Goal: Task Accomplishment & Management: Use online tool/utility

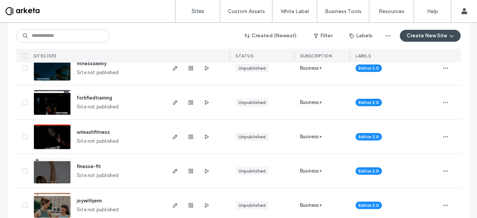
scroll to position [166, 0]
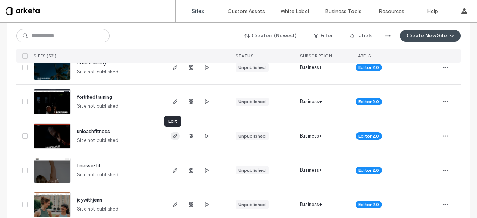
click at [175, 137] on icon "button" at bounding box center [175, 136] width 6 height 6
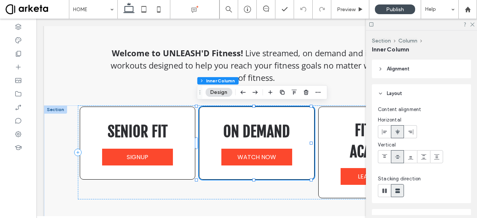
click at [229, 155] on link "WATCH NOW" at bounding box center [257, 157] width 71 height 17
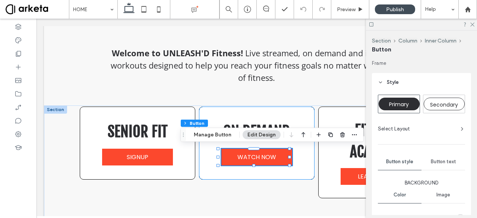
type input "**"
click at [218, 136] on button "Manage Button" at bounding box center [212, 135] width 47 height 9
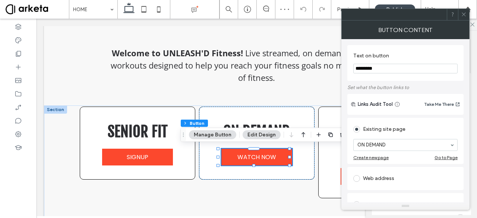
click at [464, 16] on icon at bounding box center [464, 15] width 6 height 6
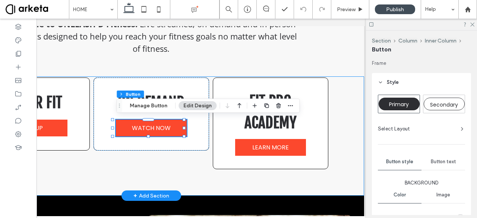
scroll to position [0, 110]
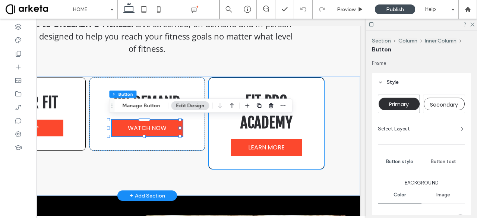
click at [257, 143] on span "LEARN MORE" at bounding box center [266, 147] width 37 height 9
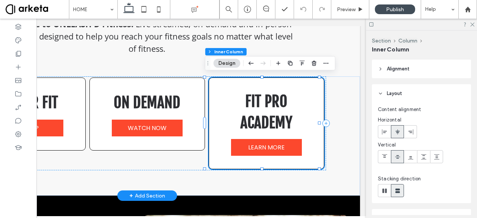
click at [257, 143] on span "LEARN MORE" at bounding box center [266, 147] width 37 height 9
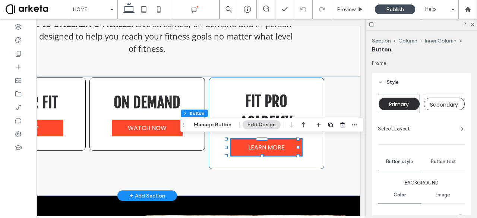
type input "**"
click at [222, 122] on button "Manage Button" at bounding box center [212, 124] width 47 height 9
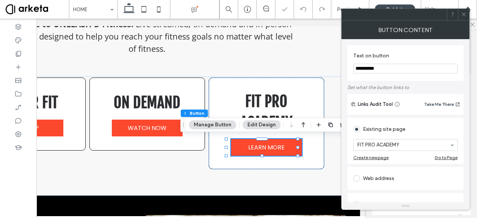
click at [462, 15] on icon at bounding box center [464, 15] width 6 height 6
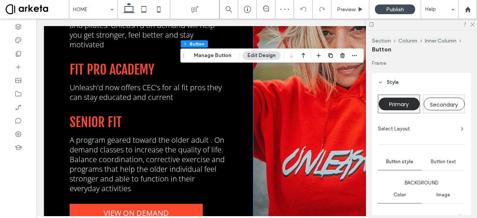
scroll to position [643, 0]
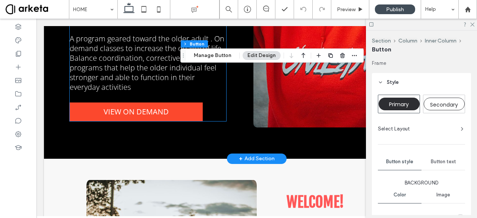
click at [182, 106] on link "VIEW ON DEMAND" at bounding box center [137, 112] width 134 height 19
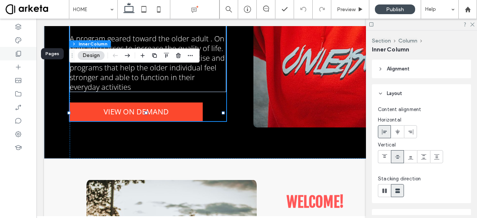
click at [22, 47] on div at bounding box center [18, 53] width 37 height 13
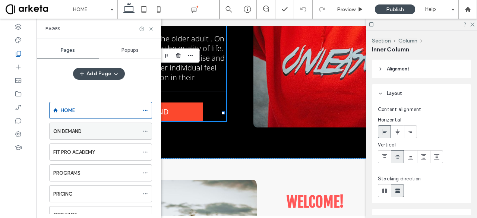
scroll to position [25, 0]
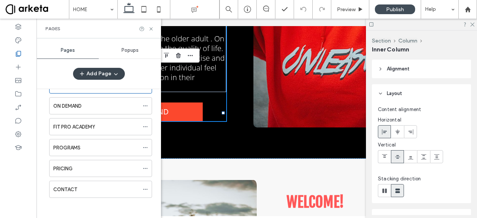
click at [107, 76] on button "Add Page" at bounding box center [99, 74] width 52 height 12
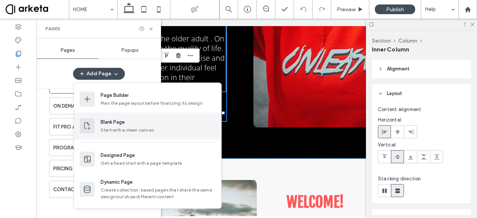
click at [110, 121] on div "Blank Page" at bounding box center [113, 122] width 24 height 7
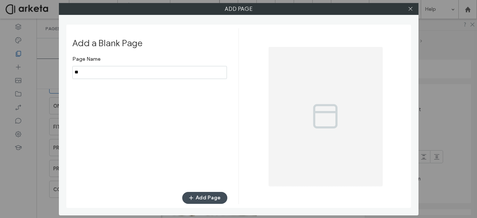
type input "*"
type input "********"
click at [204, 197] on button "Add Page" at bounding box center [204, 198] width 45 height 12
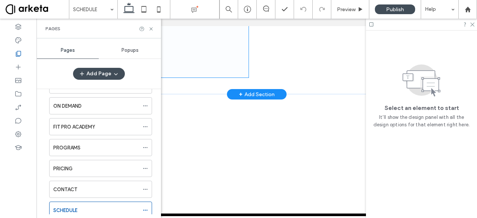
scroll to position [99, 0]
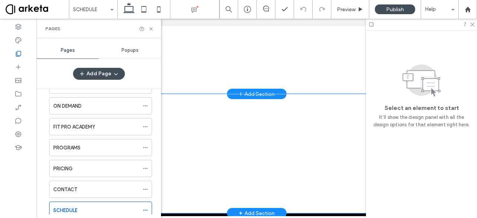
click at [200, 111] on div at bounding box center [257, 153] width 426 height 119
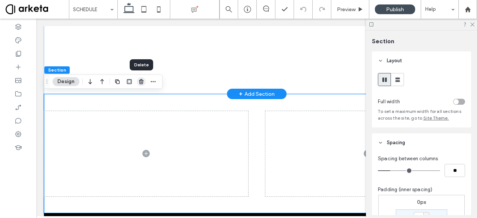
click at [141, 82] on use "button" at bounding box center [141, 81] width 4 height 5
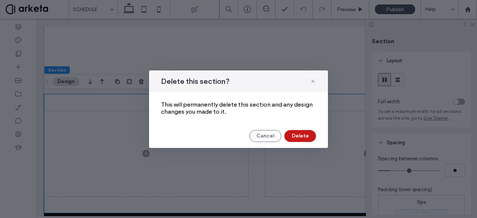
click at [298, 135] on button "Delete" at bounding box center [301, 136] width 32 height 12
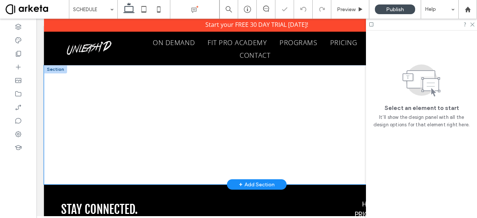
scroll to position [5, 0]
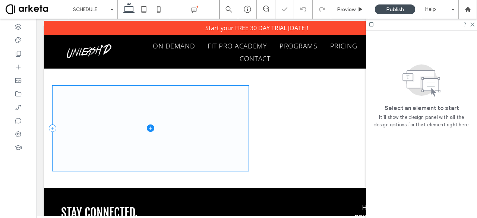
drag, startPoint x: 239, startPoint y: 87, endPoint x: 236, endPoint y: 99, distance: 12.0
click at [236, 99] on span at bounding box center [151, 128] width 196 height 85
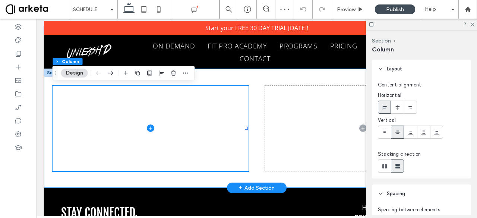
click at [248, 107] on div at bounding box center [257, 128] width 426 height 119
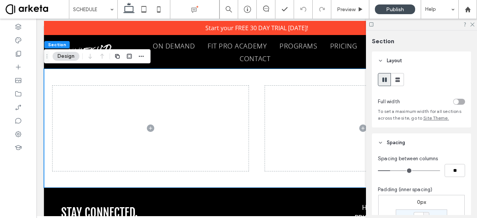
click at [448, 101] on div at bounding box center [434, 101] width 62 height 13
click at [455, 101] on div "toggle" at bounding box center [456, 101] width 5 height 5
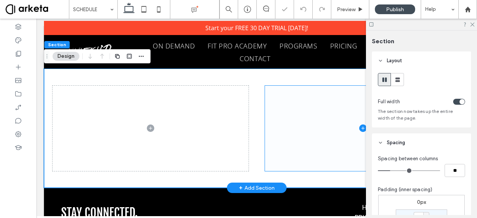
click at [357, 110] on span at bounding box center [363, 128] width 196 height 85
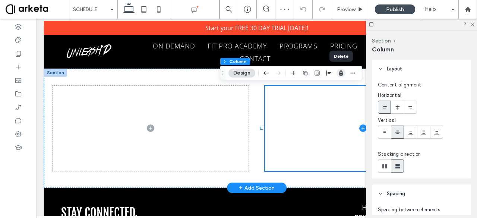
click at [340, 69] on span "button" at bounding box center [341, 73] width 9 height 9
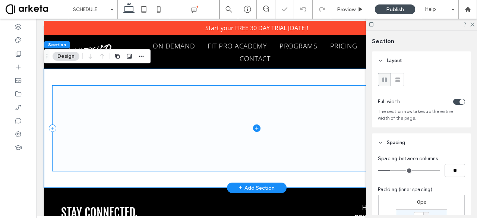
click at [253, 125] on icon at bounding box center [256, 128] width 7 height 7
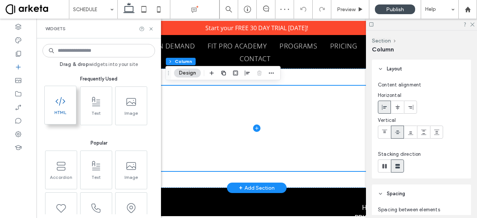
click at [55, 114] on span "HTML" at bounding box center [60, 115] width 31 height 10
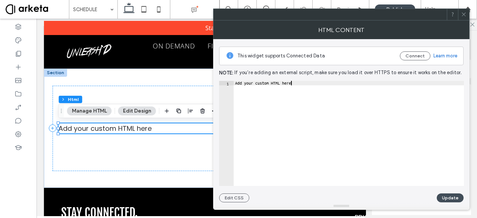
click at [294, 82] on div "Add your custom HTML here" at bounding box center [349, 138] width 230 height 115
type textarea "*"
paste textarea "**********"
type textarea "**********"
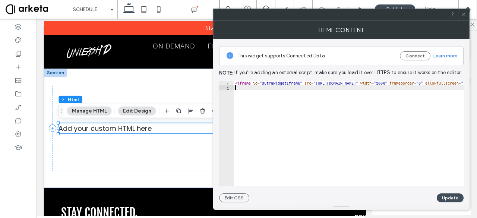
scroll to position [0, 0]
paste textarea "**********"
type textarea "**********"
click at [455, 195] on button "Update" at bounding box center [450, 198] width 27 height 9
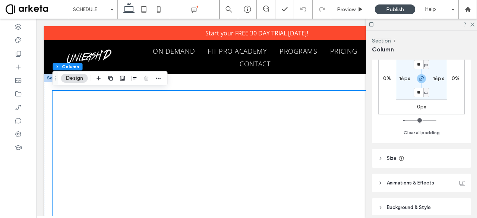
scroll to position [237, 0]
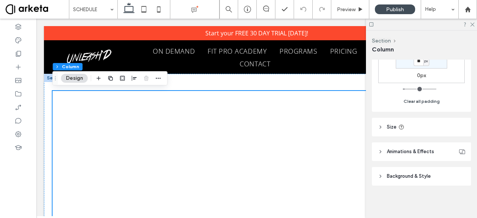
click at [430, 103] on button "Clear all padding" at bounding box center [422, 101] width 36 height 9
type input "*"
click at [190, 82] on div at bounding box center [257, 222] width 426 height 296
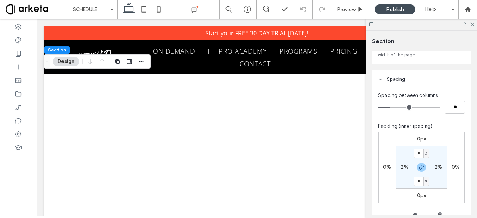
scroll to position [66, 0]
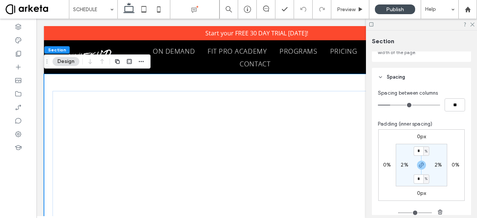
type input "*"
type input "**"
type input "*"
type input "**"
drag, startPoint x: 392, startPoint y: 106, endPoint x: 333, endPoint y: 112, distance: 58.9
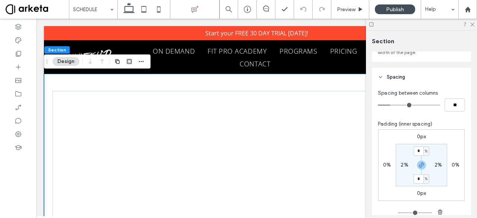
type input "*"
click at [378, 106] on input "range" at bounding box center [409, 105] width 62 height 1
click at [437, 211] on icon "button" at bounding box center [440, 212] width 6 height 6
type input "*"
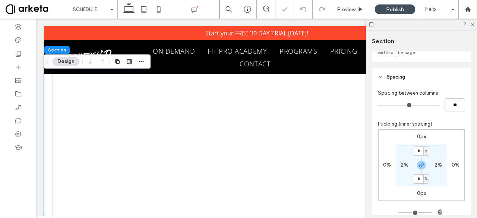
click at [402, 166] on label "2%" at bounding box center [404, 165] width 7 height 6
type input "*"
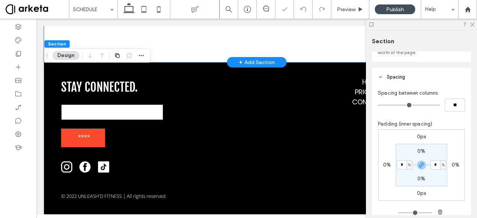
scroll to position [279, 0]
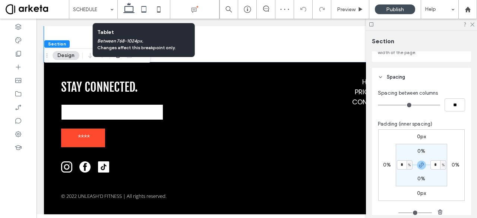
click at [145, 12] on use at bounding box center [143, 9] width 5 height 6
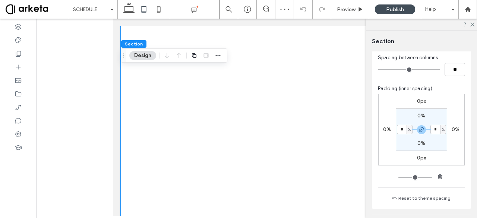
scroll to position [0, 0]
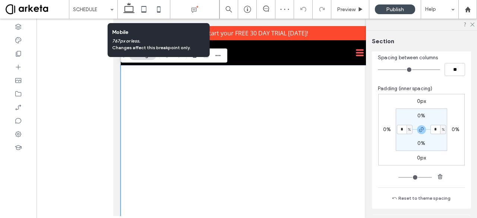
click at [158, 9] on icon at bounding box center [158, 9] width 15 height 15
type input "*"
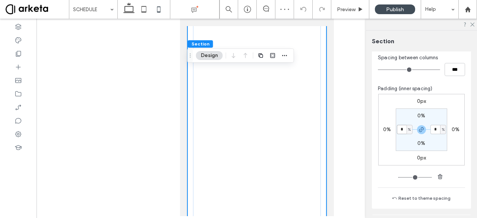
click at [404, 127] on input "*" at bounding box center [402, 129] width 10 height 9
type input "*"
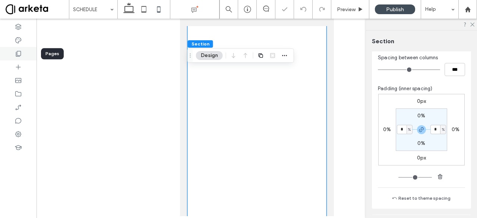
click at [27, 58] on div at bounding box center [18, 53] width 37 height 13
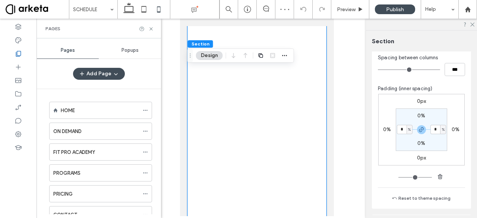
scroll to position [46, 0]
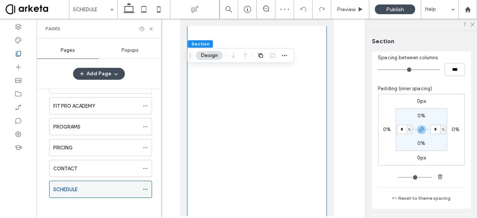
click at [146, 187] on icon at bounding box center [145, 189] width 5 height 5
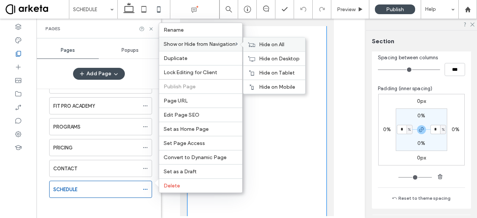
click at [270, 48] on span "Hide on All" at bounding box center [271, 44] width 25 height 6
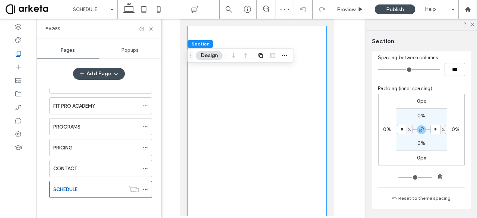
scroll to position [0, 0]
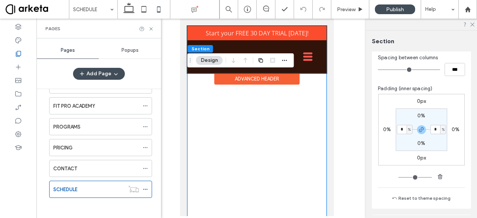
click at [301, 58] on div at bounding box center [256, 49] width 139 height 47
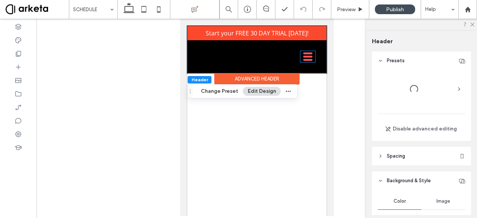
click at [301, 58] on icon at bounding box center [307, 56] width 15 height 11
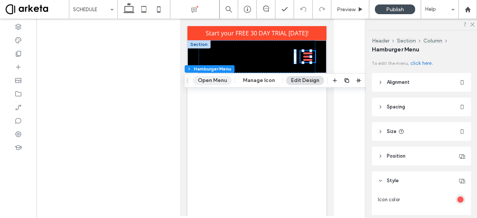
click at [214, 79] on button "Open Menu" at bounding box center [212, 80] width 39 height 9
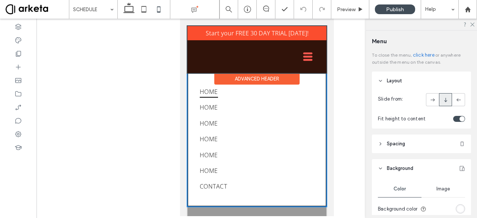
click at [305, 51] on div at bounding box center [256, 49] width 139 height 47
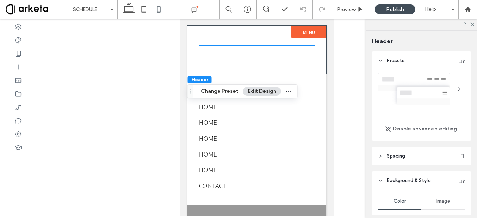
click at [305, 51] on nav "HOME HOME HOME HOME HOME HOME CONTACT" at bounding box center [257, 120] width 116 height 148
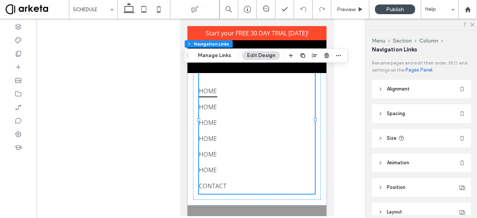
click at [260, 86] on link "HOME" at bounding box center [257, 91] width 116 height 16
click at [218, 54] on button "Manage Links" at bounding box center [214, 55] width 43 height 9
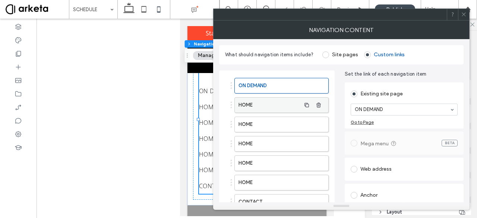
click at [281, 103] on label "HOME" at bounding box center [270, 105] width 62 height 15
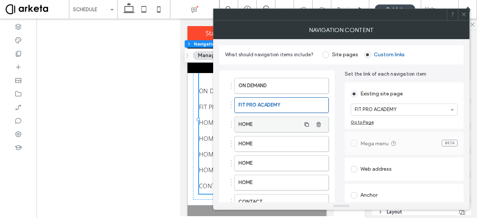
click at [252, 121] on label "HOME" at bounding box center [270, 124] width 62 height 15
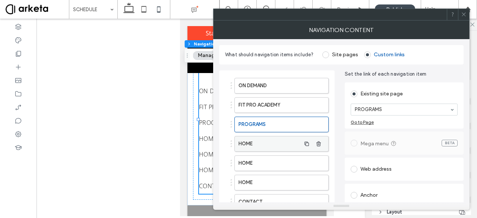
click at [278, 137] on label "HOME" at bounding box center [270, 144] width 62 height 15
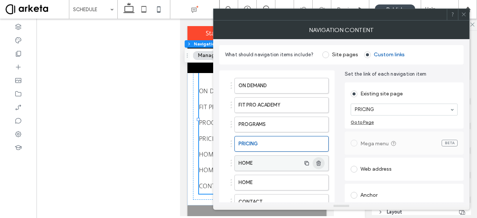
click at [321, 162] on icon "button" at bounding box center [319, 163] width 6 height 6
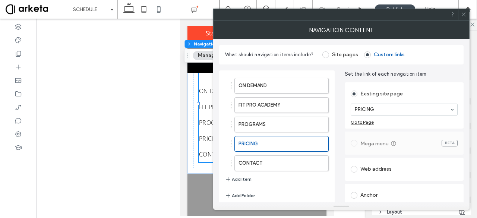
click at [462, 12] on icon at bounding box center [464, 15] width 6 height 6
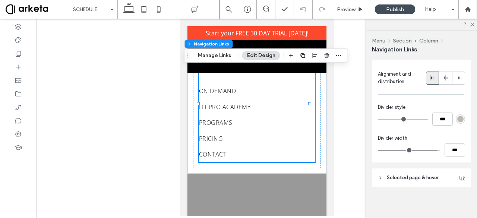
scroll to position [269, 0]
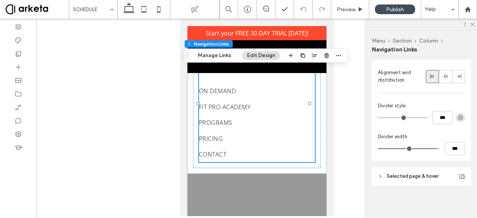
type input "**"
type input "***"
type input "**"
type input "***"
type input "**"
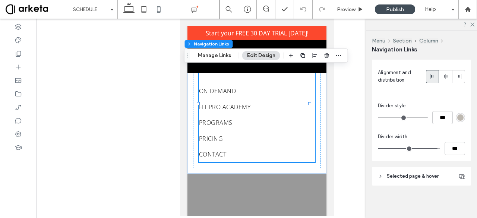
type input "***"
type input "*"
type input "**"
drag, startPoint x: 432, startPoint y: 149, endPoint x: 321, endPoint y: 185, distance: 116.7
type input "*"
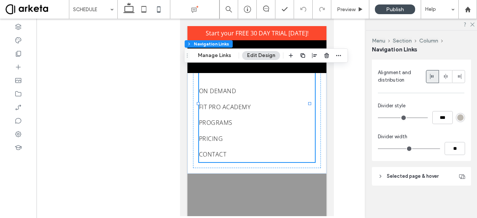
click at [378, 149] on input "range" at bounding box center [409, 148] width 62 height 1
click at [431, 175] on span "Selected page & hover" at bounding box center [413, 176] width 52 height 7
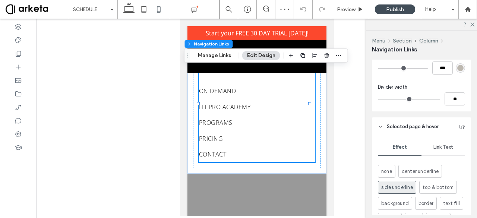
scroll to position [320, 0]
click at [385, 169] on span "none" at bounding box center [387, 170] width 11 height 7
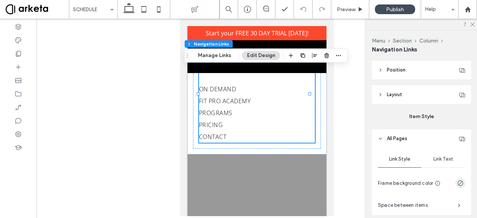
scroll to position [0, 0]
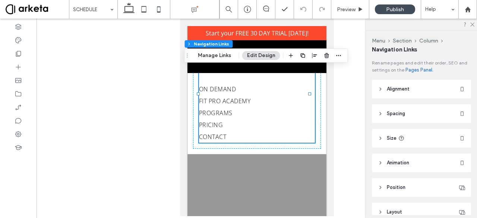
click at [355, 54] on div at bounding box center [257, 118] width 441 height 198
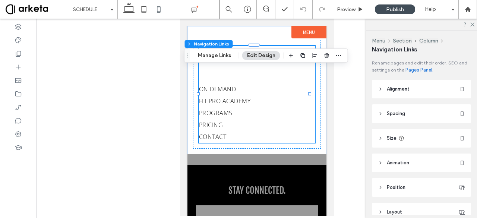
click at [293, 160] on div at bounding box center [256, 121] width 139 height 190
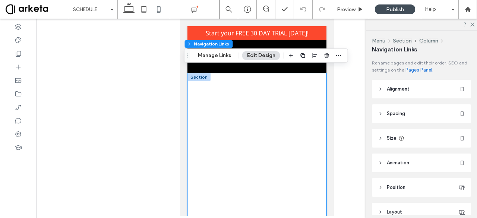
click at [299, 74] on div at bounding box center [256, 205] width 139 height 265
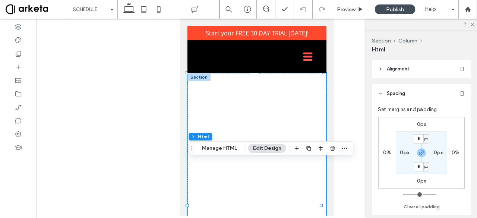
drag, startPoint x: 186, startPoint y: 62, endPoint x: 191, endPoint y: 155, distance: 93.7
click at [191, 151] on icon "Drag" at bounding box center [192, 148] width 6 height 5
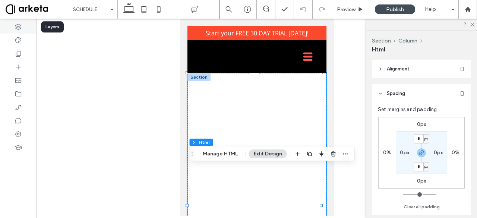
click at [21, 27] on icon at bounding box center [18, 26] width 7 height 7
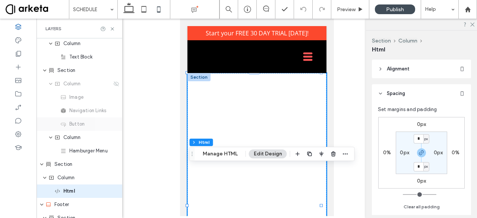
scroll to position [27, 0]
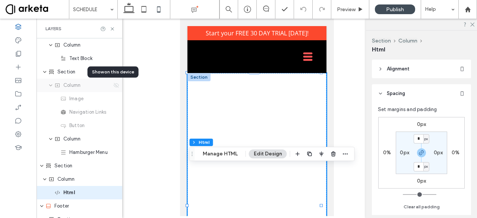
click at [113, 84] on icon at bounding box center [116, 85] width 6 height 6
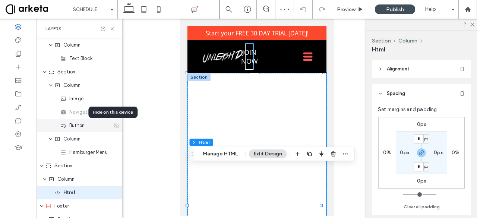
click at [114, 126] on use at bounding box center [116, 125] width 5 height 5
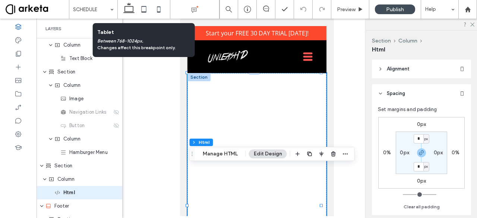
click at [143, 9] on icon at bounding box center [144, 9] width 15 height 15
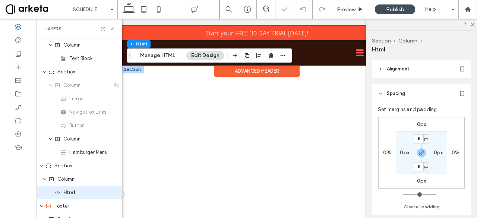
click at [316, 56] on div at bounding box center [257, 45] width 272 height 39
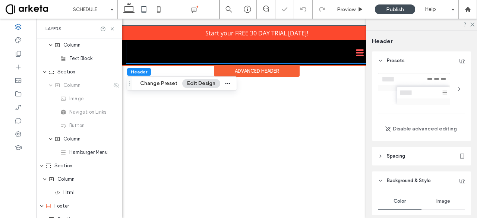
scroll to position [0, 0]
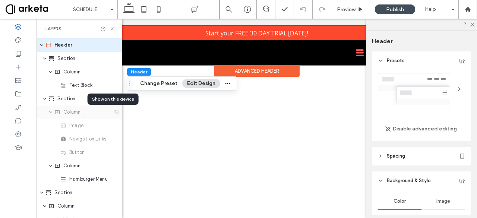
click at [114, 113] on use at bounding box center [116, 112] width 5 height 5
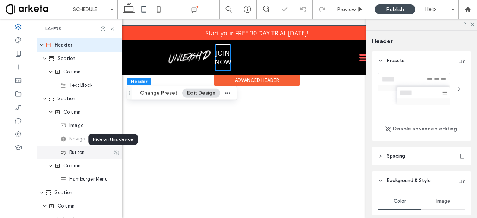
click at [114, 153] on icon at bounding box center [116, 153] width 6 height 6
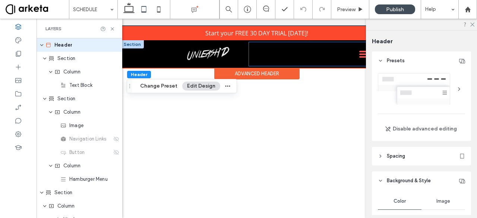
click at [353, 50] on div at bounding box center [310, 54] width 123 height 24
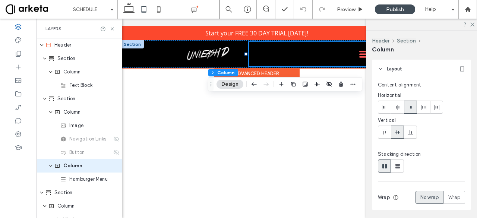
scroll to position [37, 0]
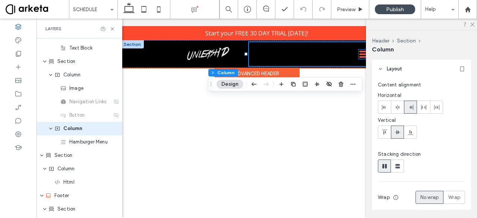
click at [359, 53] on icon at bounding box center [363, 54] width 9 height 9
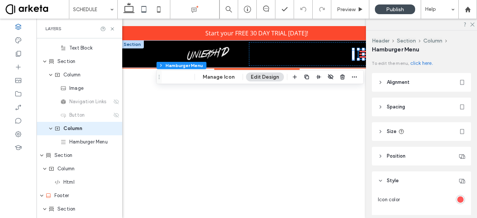
scroll to position [51, 0]
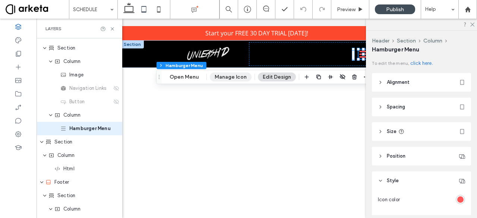
click at [236, 76] on button "Manage Icon" at bounding box center [231, 77] width 42 height 9
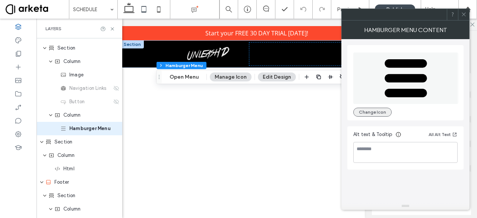
click at [380, 110] on button "Change Icon" at bounding box center [373, 112] width 38 height 9
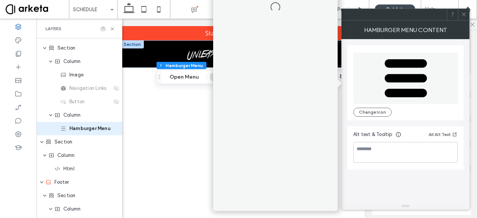
click at [462, 13] on icon at bounding box center [464, 15] width 6 height 6
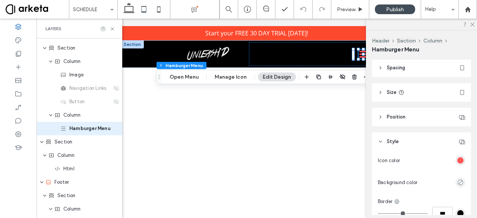
scroll to position [41, 0]
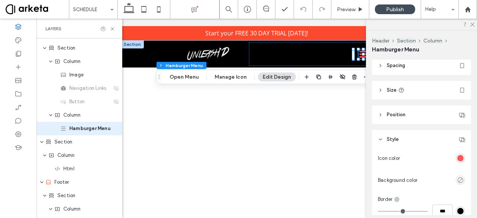
click at [457, 162] on div "rgba(255, 87, 87, 1)" at bounding box center [460, 158] width 9 height 9
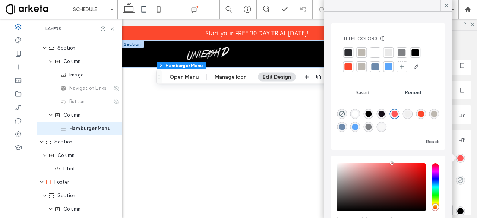
click at [367, 113] on div "rgba(0, 0, 0, 1)" at bounding box center [369, 114] width 10 height 10
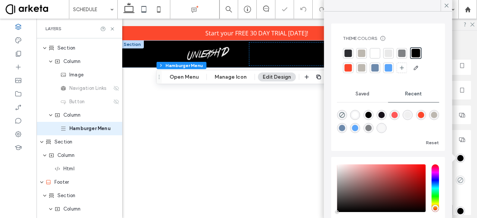
click at [357, 116] on div "rgba(255, 255, 255, 1)" at bounding box center [355, 115] width 6 height 6
type input "*******"
click at [453, 4] on div "Help" at bounding box center [439, 9] width 37 height 19
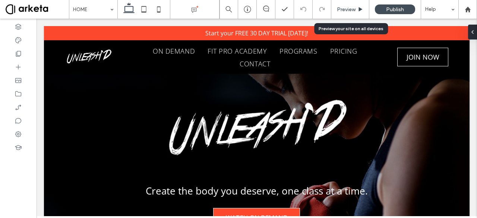
click at [353, 13] on div "Preview" at bounding box center [351, 9] width 38 height 19
click at [353, 10] on span "Preview" at bounding box center [346, 9] width 19 height 6
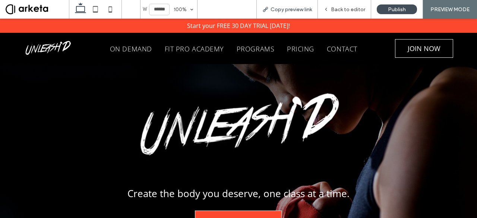
click at [312, 9] on span "Copy preview link" at bounding box center [291, 9] width 41 height 6
click at [188, 50] on span "FIT PRO ACADEMY" at bounding box center [194, 48] width 59 height 13
click at [158, 52] on div at bounding box center [238, 109] width 477 height 218
click at [314, 54] on link "PRICING" at bounding box center [301, 48] width 40 height 13
click at [342, 13] on div "Back to editor" at bounding box center [344, 9] width 53 height 19
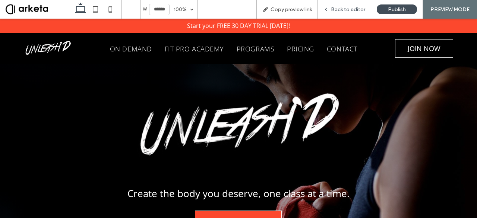
click at [339, 11] on span "Back to editor" at bounding box center [348, 9] width 34 height 6
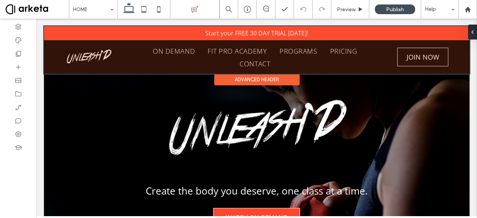
click at [289, 51] on div at bounding box center [257, 50] width 426 height 48
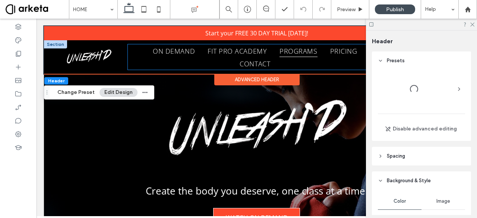
click at [289, 51] on span "PROGRAMS" at bounding box center [299, 50] width 38 height 13
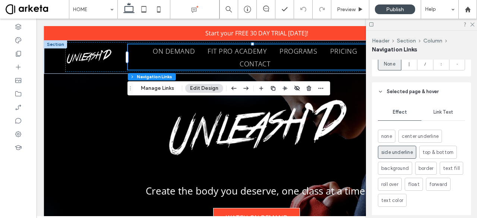
scroll to position [396, 0]
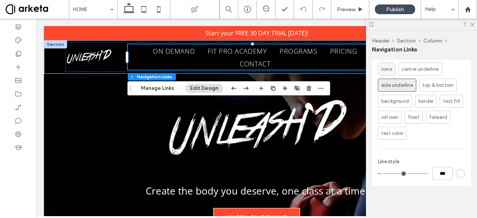
click at [393, 69] on label "none" at bounding box center [387, 69] width 18 height 13
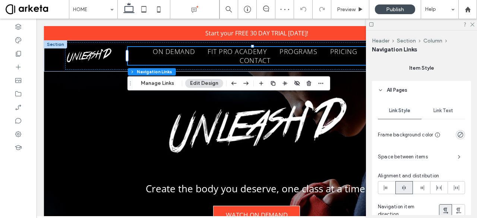
scroll to position [127, 0]
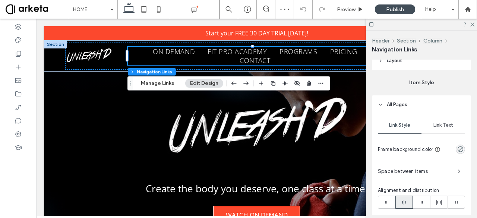
click at [443, 126] on span "Link Text" at bounding box center [444, 125] width 20 height 6
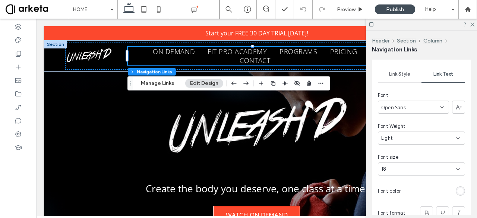
scroll to position [197, 0]
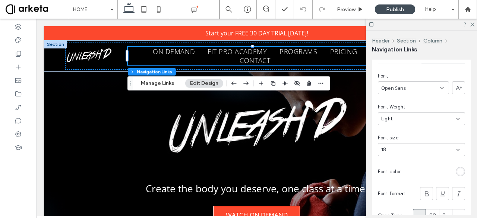
click at [441, 123] on div "Light" at bounding box center [421, 118] width 87 height 13
click at [439, 144] on div "Normal" at bounding box center [420, 144] width 83 height 13
click at [466, 74] on div "Link Style Link Text Font Open Sans Font Weight Normal Font size 18 Font color …" at bounding box center [421, 136] width 99 height 185
click at [474, 25] on icon at bounding box center [472, 24] width 5 height 5
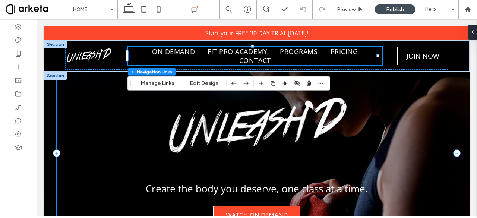
click at [370, 159] on div "Create the body you deserve, one class at a time. WATCH ON DEMAND" at bounding box center [257, 153] width 401 height 146
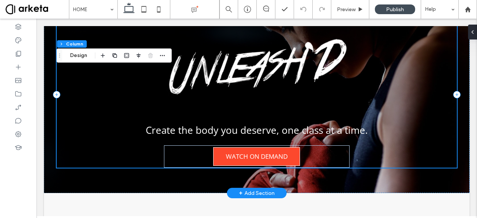
scroll to position [59, 0]
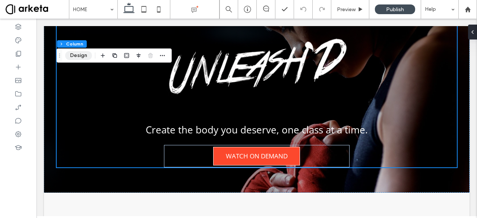
click at [86, 55] on button "Design" at bounding box center [78, 55] width 27 height 9
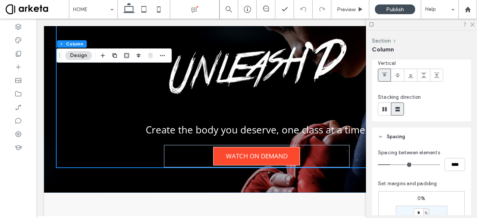
scroll to position [76, 0]
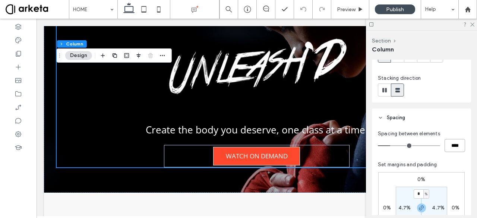
click at [454, 147] on input "****" at bounding box center [455, 145] width 21 height 13
type input "*"
type input "***"
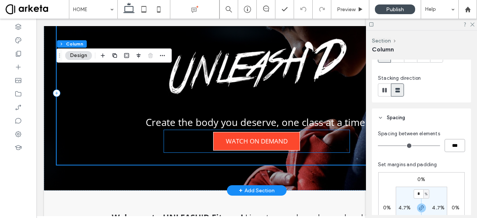
click at [309, 135] on div "WATCH ON DEMAND" at bounding box center [257, 141] width 186 height 22
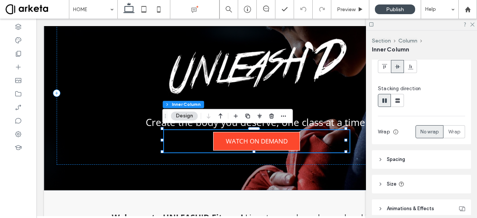
click at [443, 161] on header "Spacing" at bounding box center [421, 159] width 99 height 19
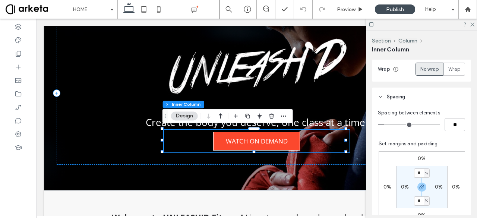
scroll to position [154, 0]
click at [419, 184] on icon "button" at bounding box center [422, 186] width 6 height 6
click at [418, 159] on label "0%" at bounding box center [422, 157] width 8 height 6
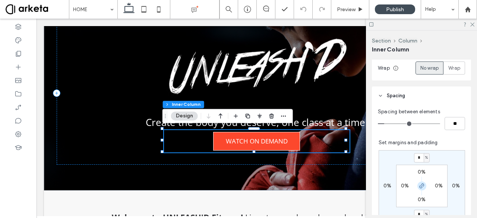
click at [421, 188] on icon "button" at bounding box center [422, 186] width 6 height 6
click at [417, 154] on input "*" at bounding box center [419, 157] width 10 height 9
type input "*"
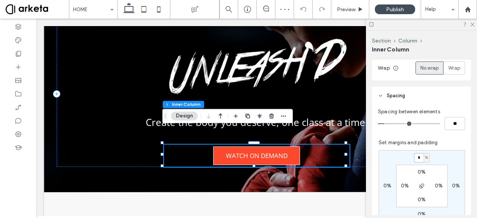
type input "*"
